Goal: Task Accomplishment & Management: Manage account settings

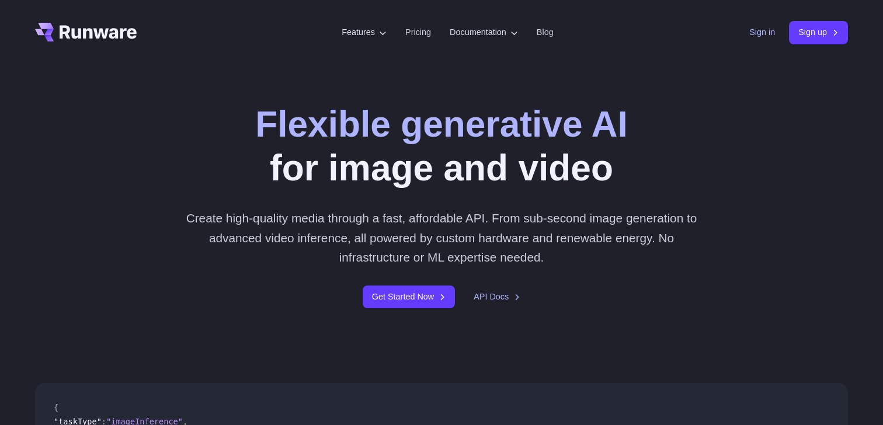
click at [757, 34] on link "Sign in" at bounding box center [762, 32] width 26 height 13
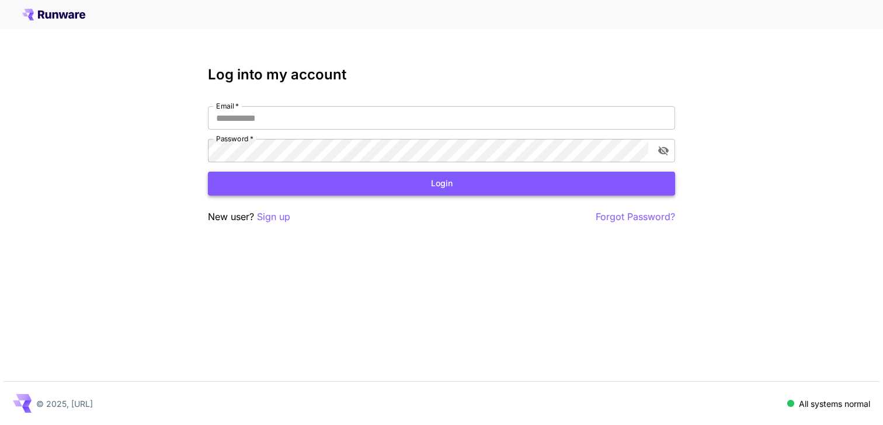
type input "**********"
click at [485, 180] on button "Login" at bounding box center [441, 184] width 467 height 24
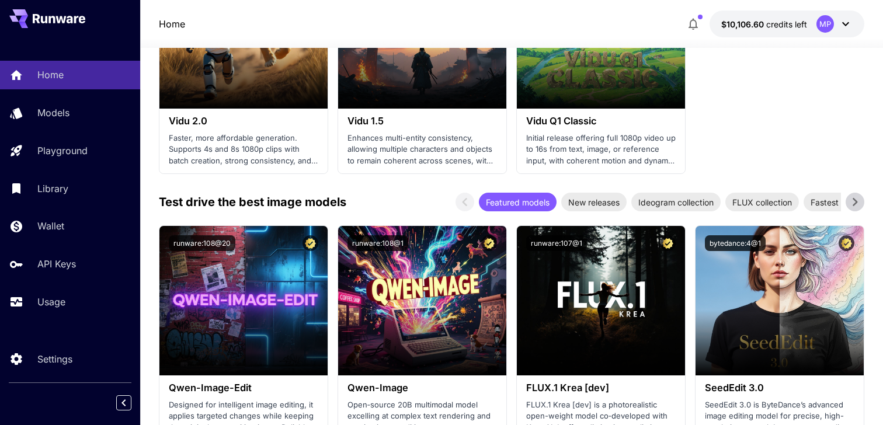
scroll to position [1475, 0]
